Goal: Subscribe to service/newsletter

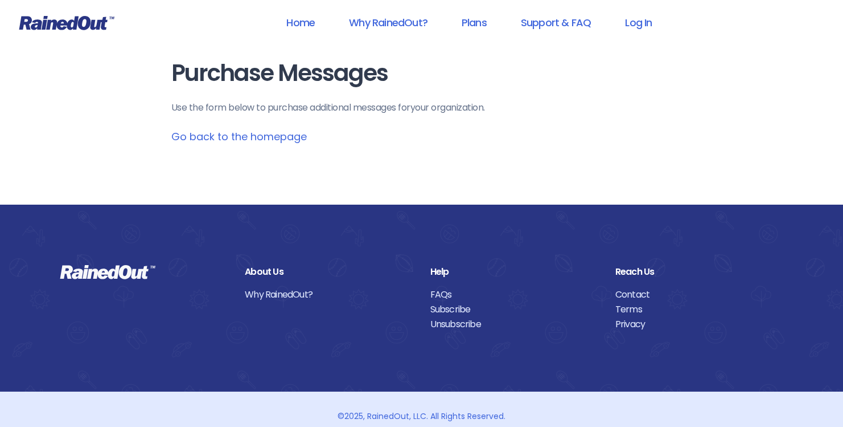
click at [284, 138] on link "Go back to the homepage" at bounding box center [239, 136] width 136 height 14
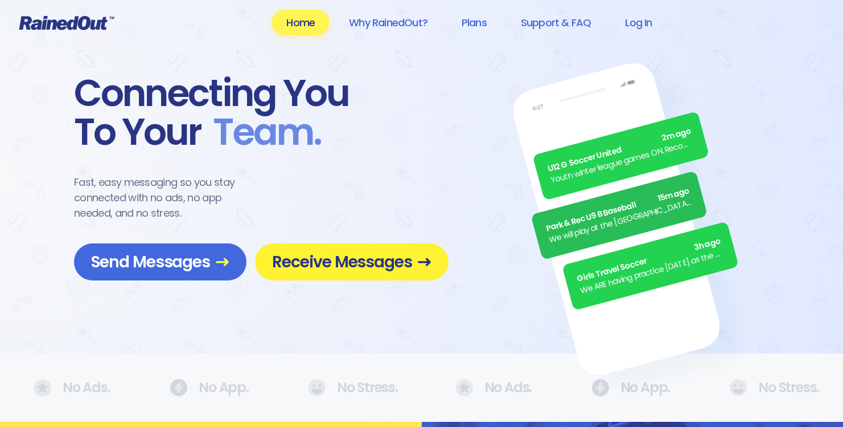
click at [326, 261] on span "Receive Messages" at bounding box center [351, 262] width 159 height 20
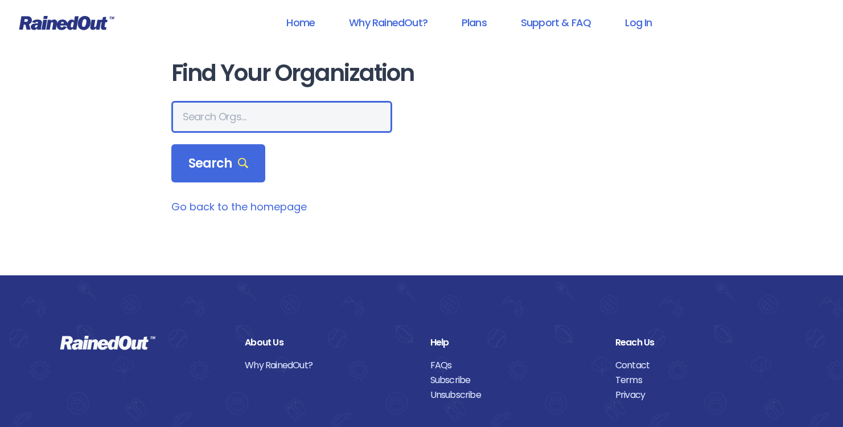
click at [239, 116] on input "text" at bounding box center [281, 117] width 221 height 32
type input "mount pleasant recreation"
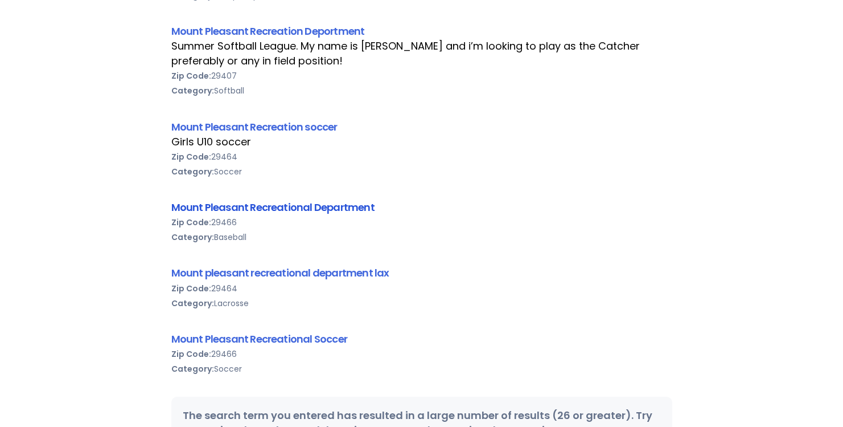
scroll to position [873, 0]
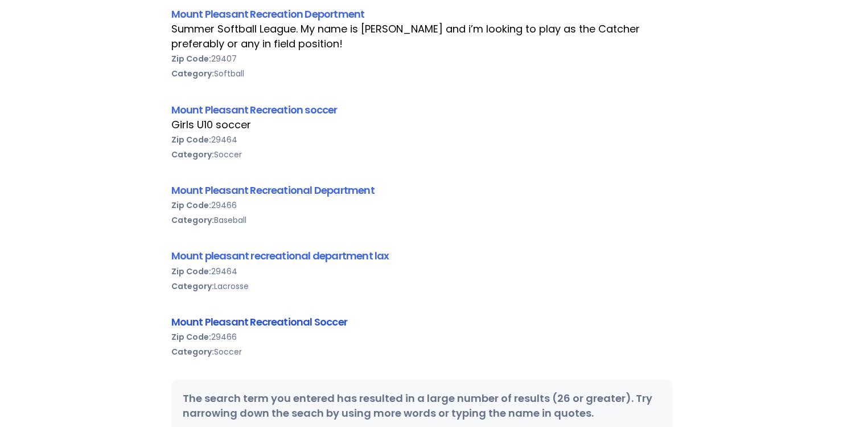
click at [292, 322] on link "Mount Pleasant Recreational Soccer" at bounding box center [259, 321] width 176 height 14
